Goal: Navigation & Orientation: Find specific page/section

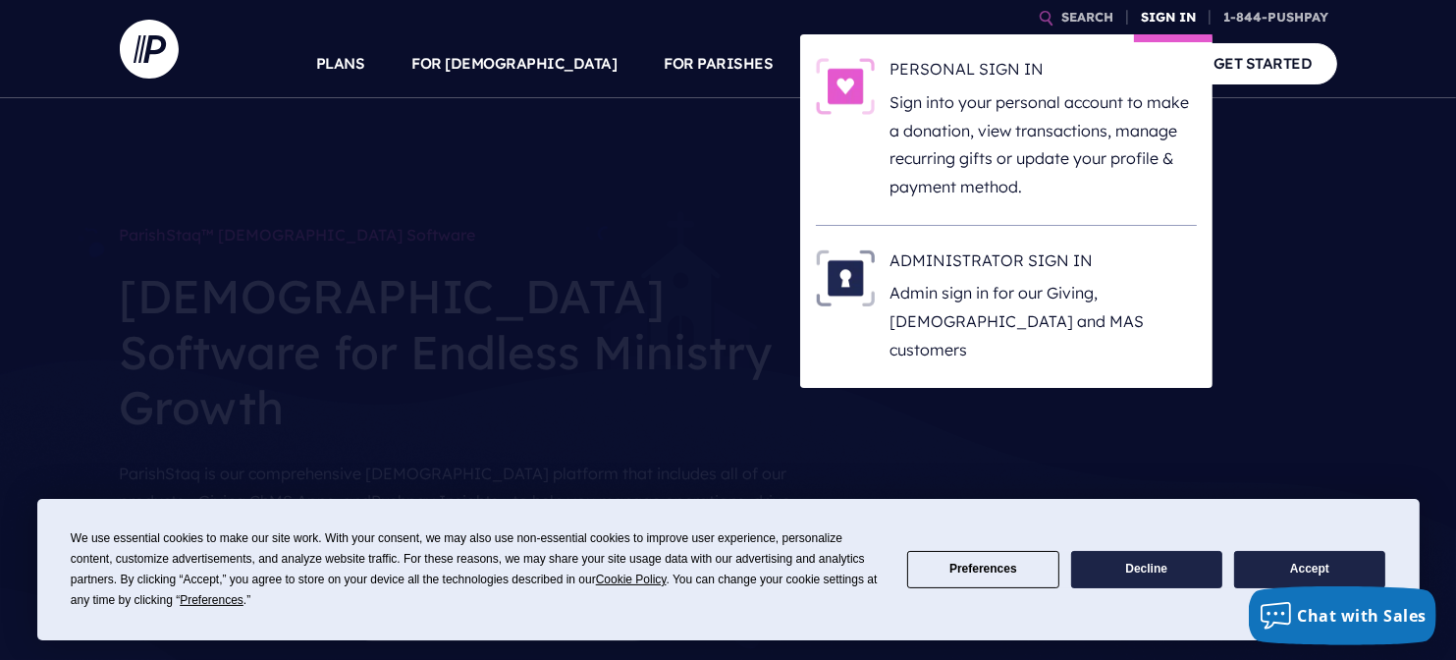
click at [1165, 15] on link "SIGN IN" at bounding box center [1169, 17] width 71 height 34
click at [1160, 10] on link "SIGN IN" at bounding box center [1169, 17] width 71 height 34
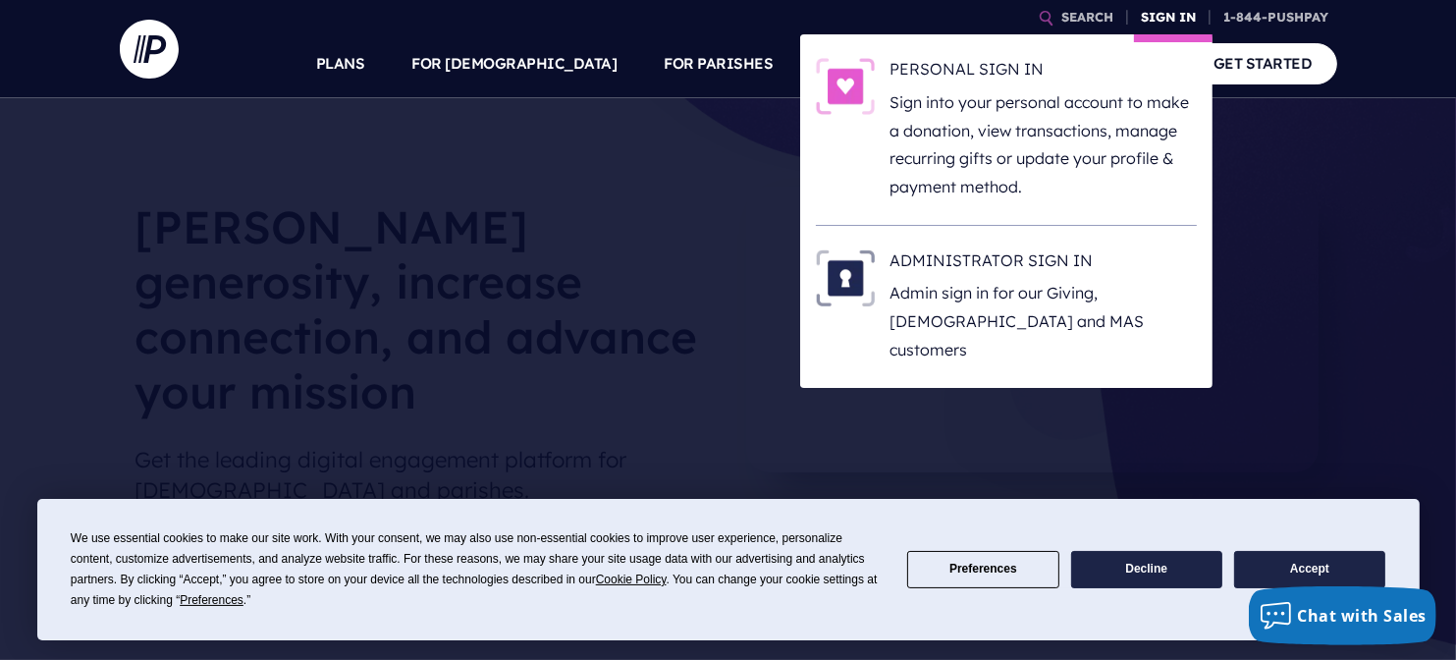
click at [1160, 13] on link "SIGN IN" at bounding box center [1169, 17] width 71 height 34
click at [999, 74] on h6 "PERSONAL SIGN IN" at bounding box center [1043, 72] width 306 height 29
